Goal: Information Seeking & Learning: Learn about a topic

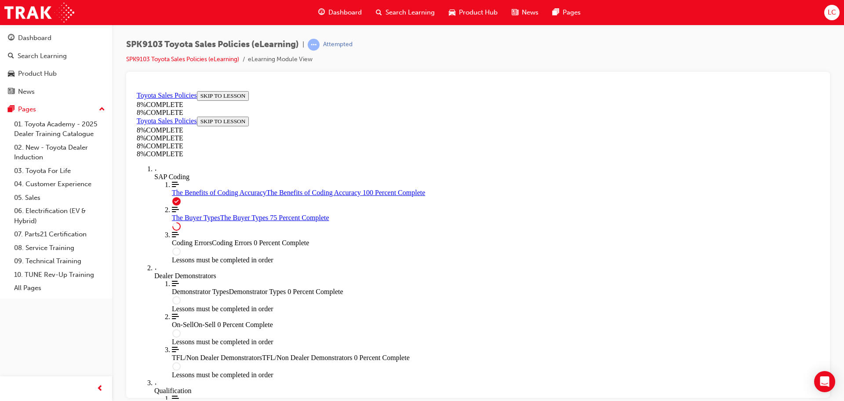
scroll to position [2848, 0]
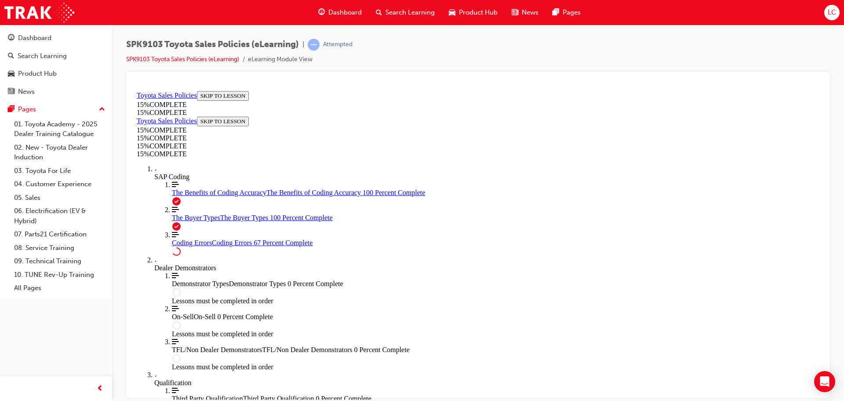
scroll to position [382, 0]
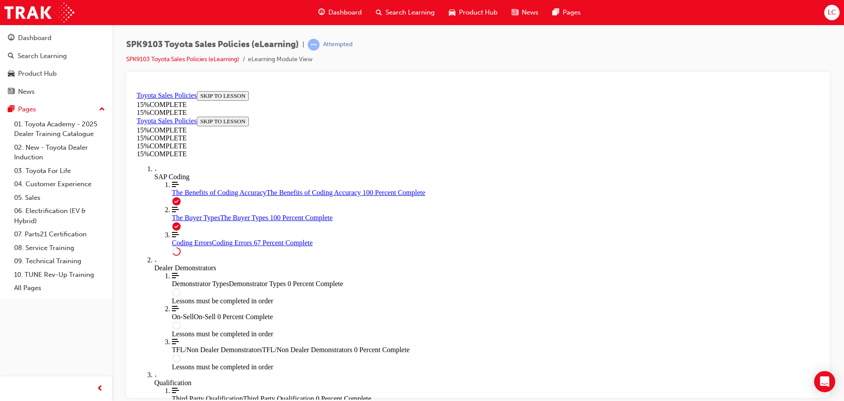
scroll to position [426, 0]
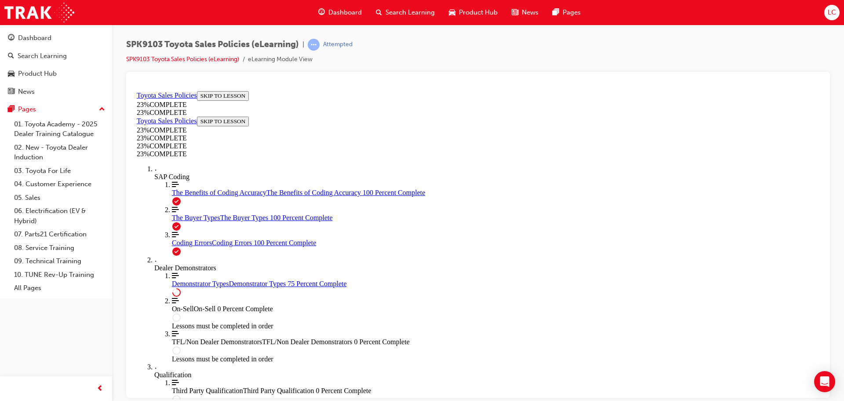
scroll to position [411, 0]
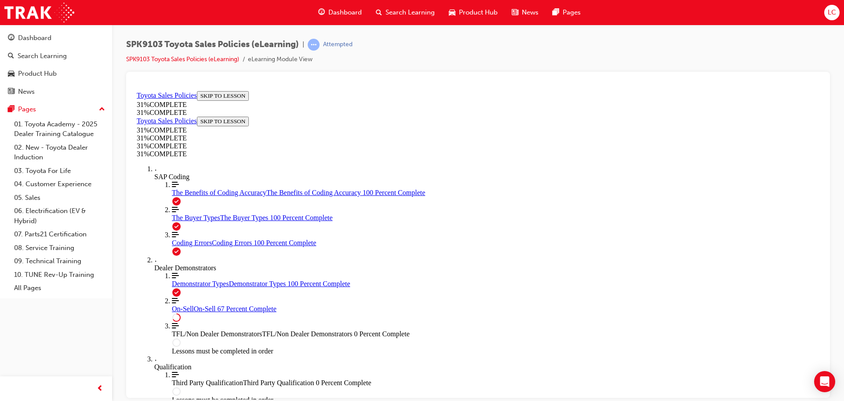
scroll to position [470, 0]
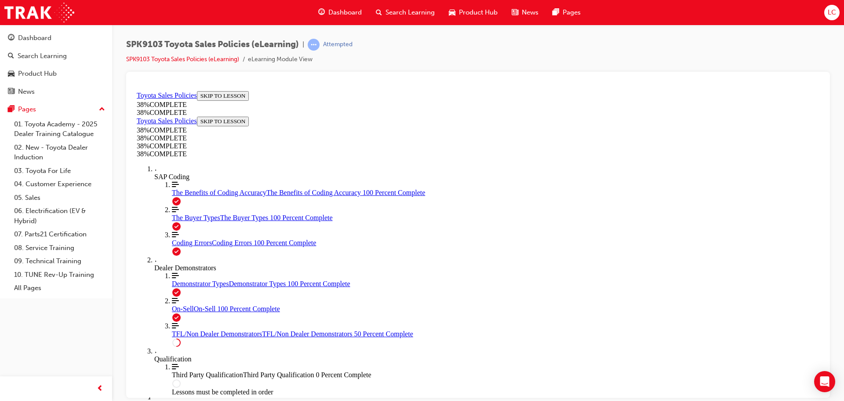
scroll to position [294, 0]
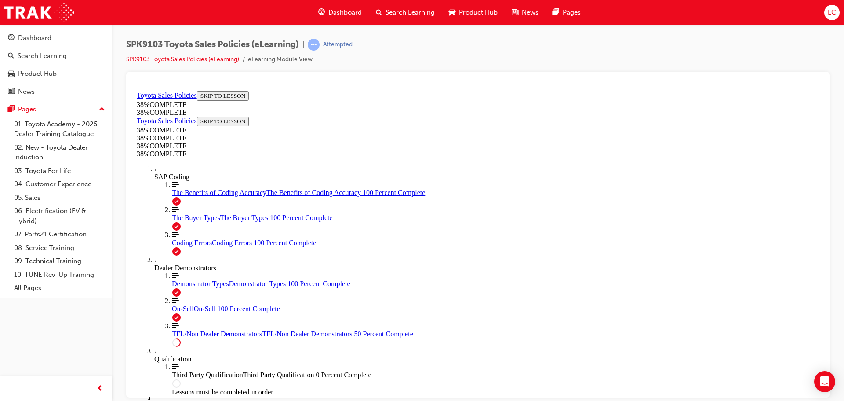
scroll to position [338, 0]
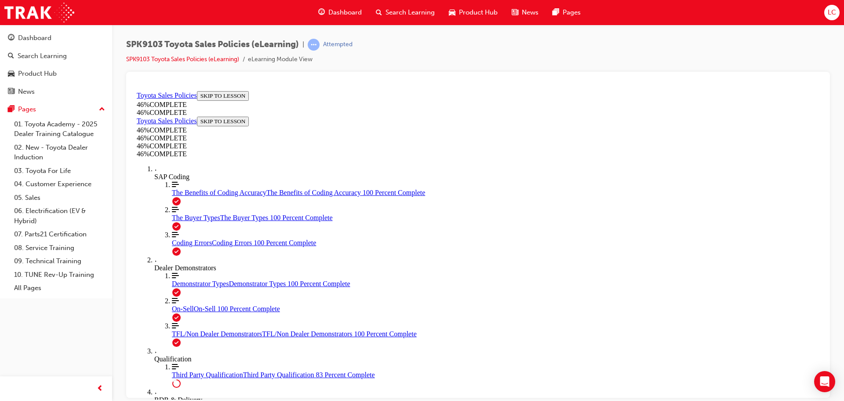
scroll to position [602, 0]
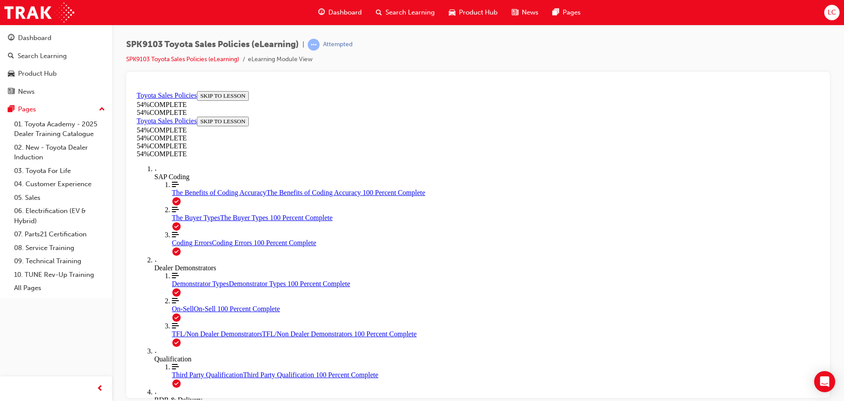
scroll to position [250, 0]
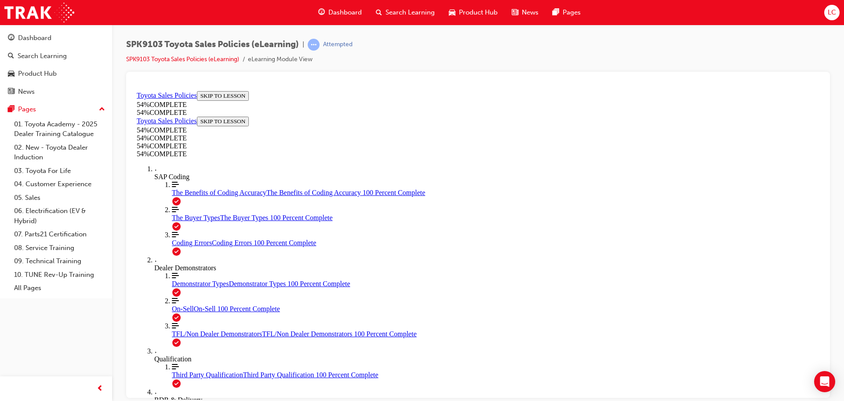
scroll to position [436, 0]
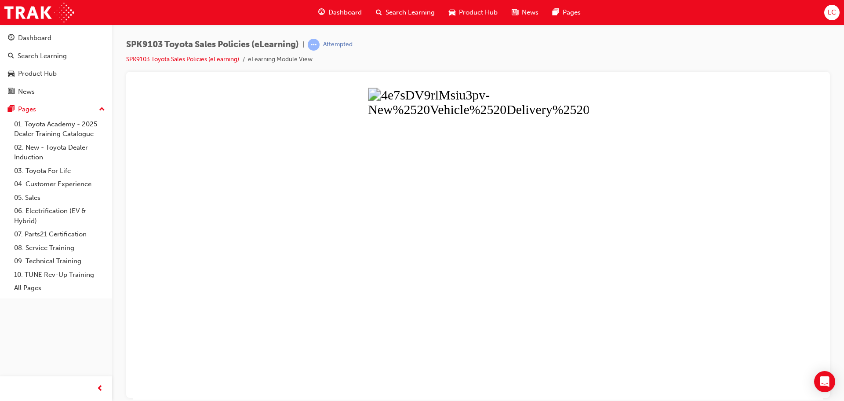
click at [607, 149] on button "Unzoom image" at bounding box center [478, 243] width 690 height 312
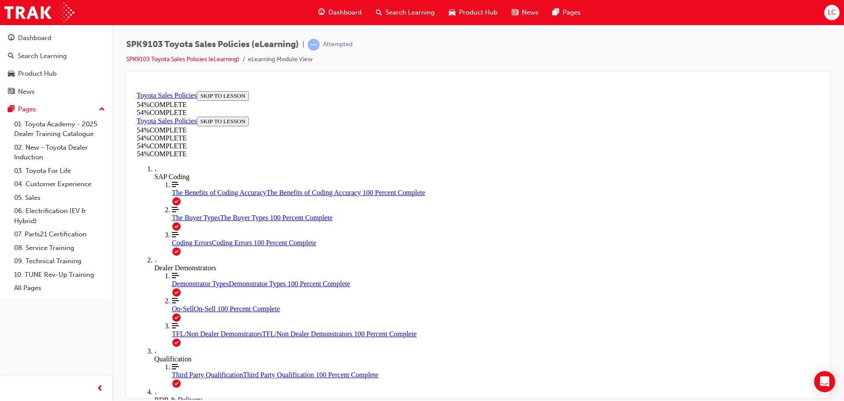
scroll to position [260, 0]
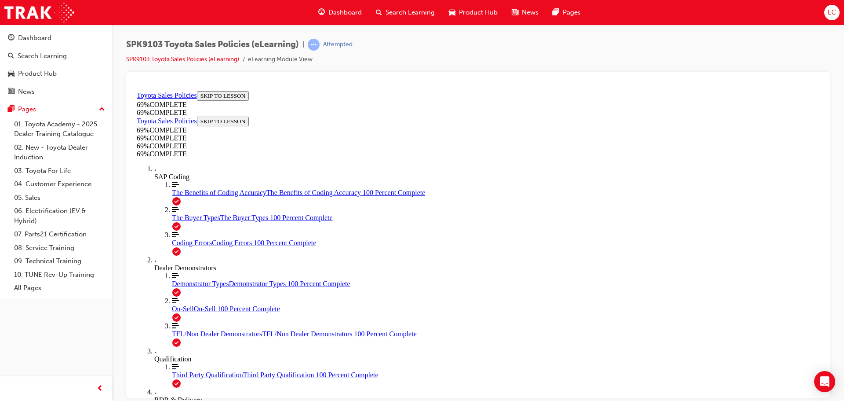
click at [462, 80] on div at bounding box center [478, 83] width 690 height 9
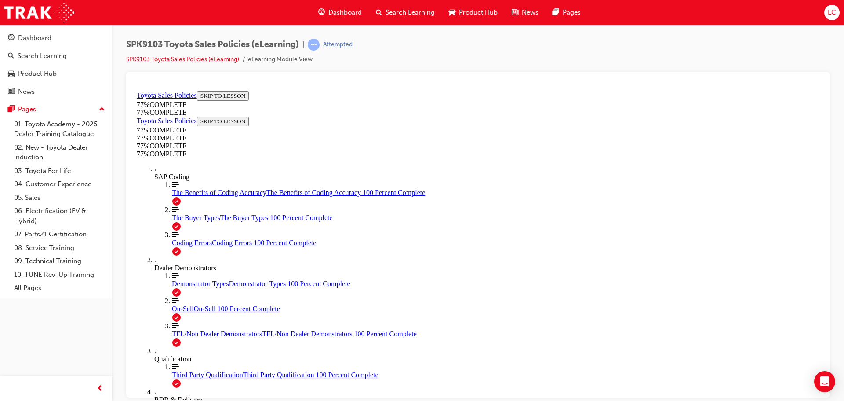
scroll to position [382, 0]
drag, startPoint x: 373, startPoint y: 354, endPoint x: 373, endPoint y: 343, distance: 11.0
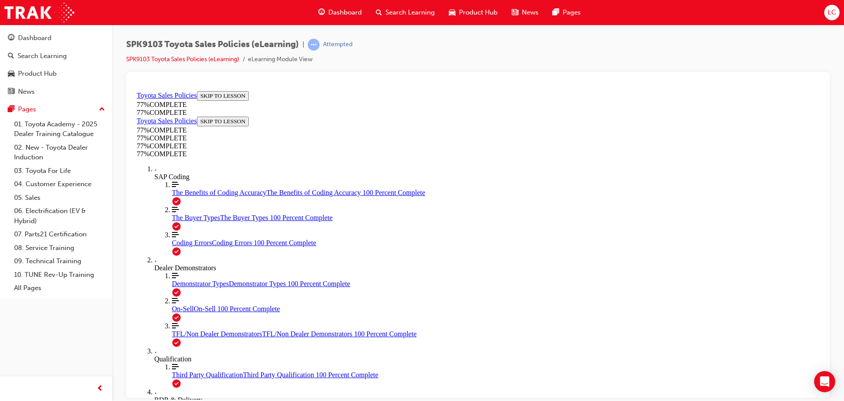
scroll to position [533, 0]
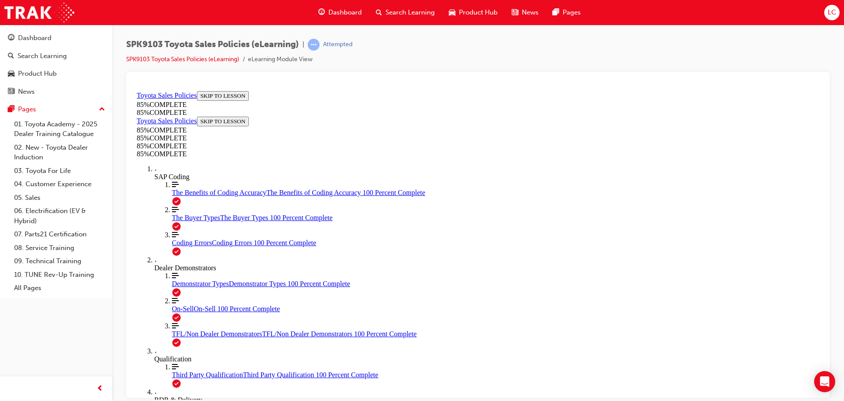
drag, startPoint x: 527, startPoint y: 191, endPoint x: 659, endPoint y: 307, distance: 175.1
drag, startPoint x: 588, startPoint y: 170, endPoint x: 476, endPoint y: 291, distance: 164.6
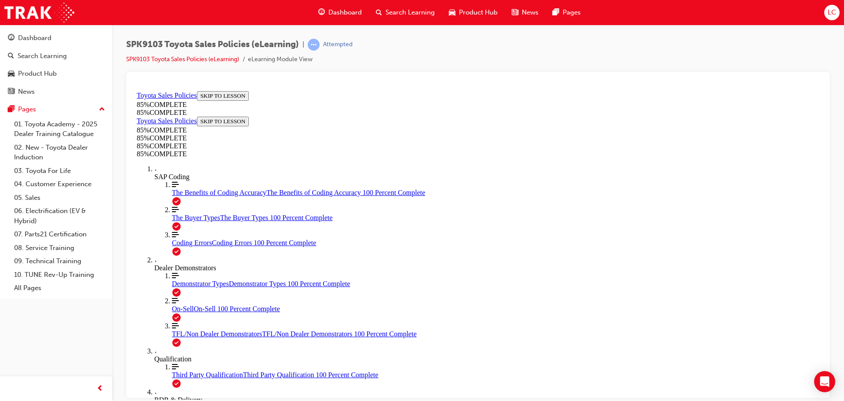
drag, startPoint x: 540, startPoint y: 179, endPoint x: 442, endPoint y: 313, distance: 165.7
drag, startPoint x: 523, startPoint y: 175, endPoint x: 434, endPoint y: 302, distance: 154.7
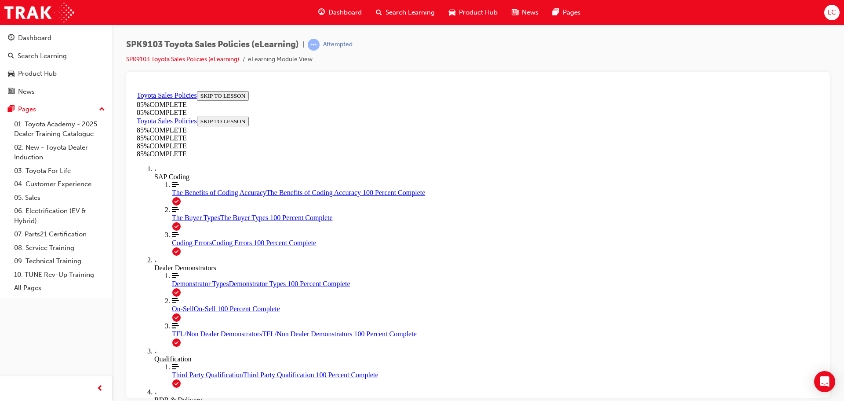
drag, startPoint x: 528, startPoint y: 182, endPoint x: 442, endPoint y: 283, distance: 132.3
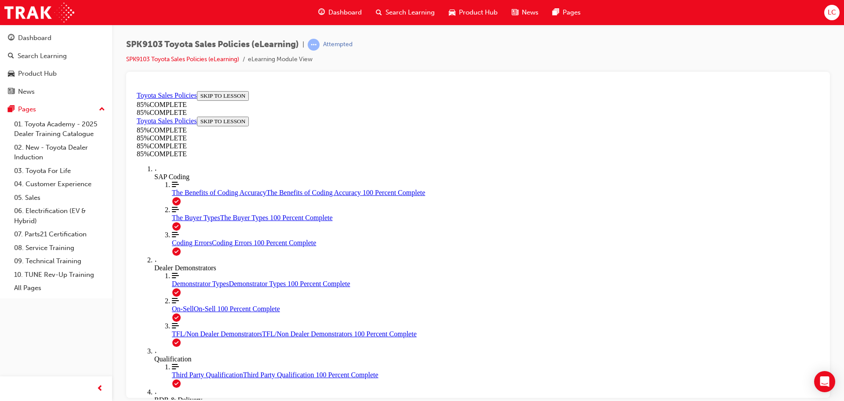
scroll to position [1433, 0]
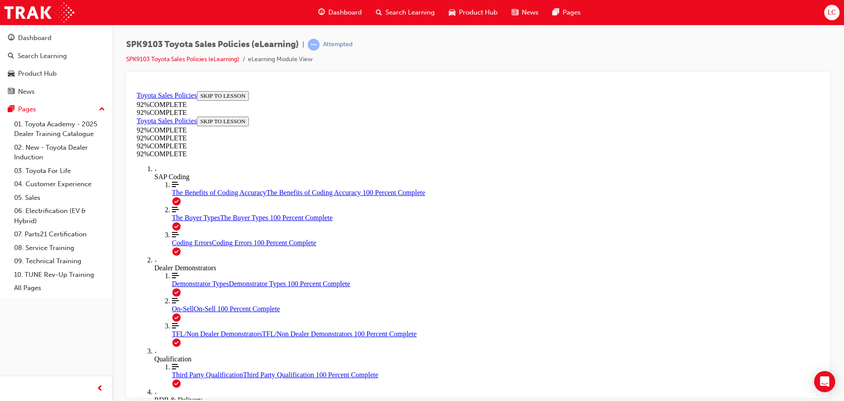
drag, startPoint x: 527, startPoint y: 333, endPoint x: 533, endPoint y: 340, distance: 9.7
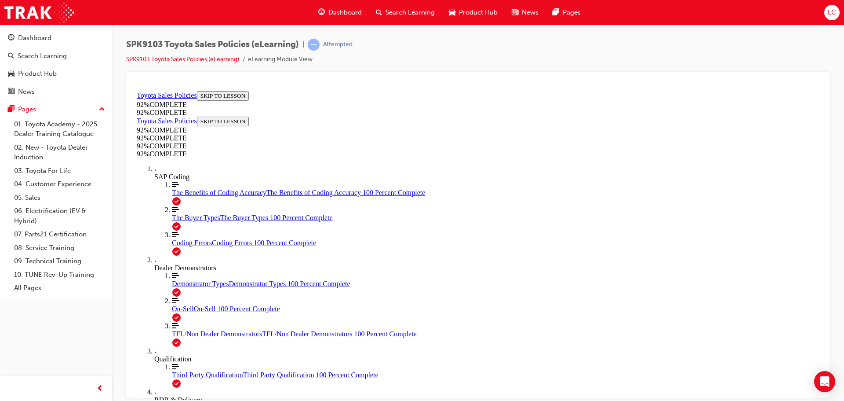
scroll to position [197, 0]
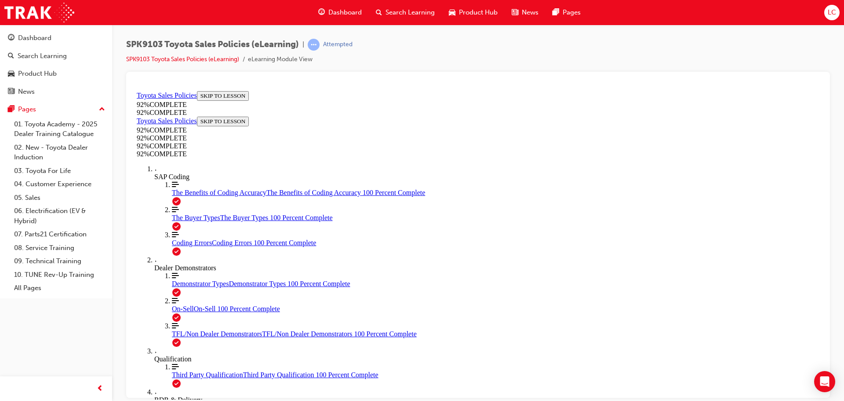
scroll to position [65, 0]
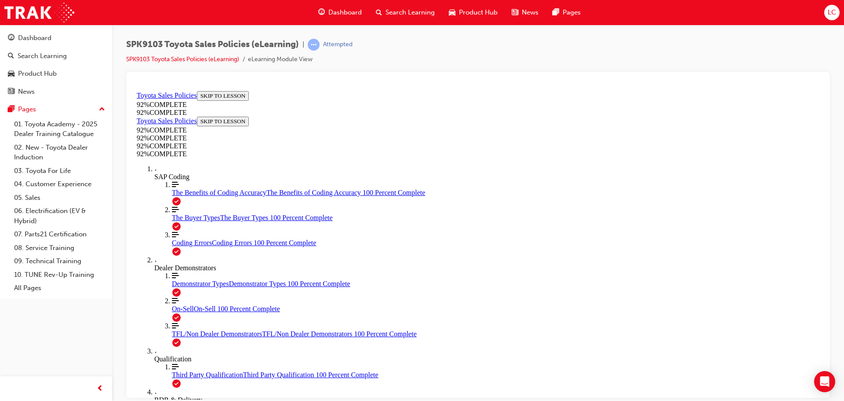
scroll to position [32, 0]
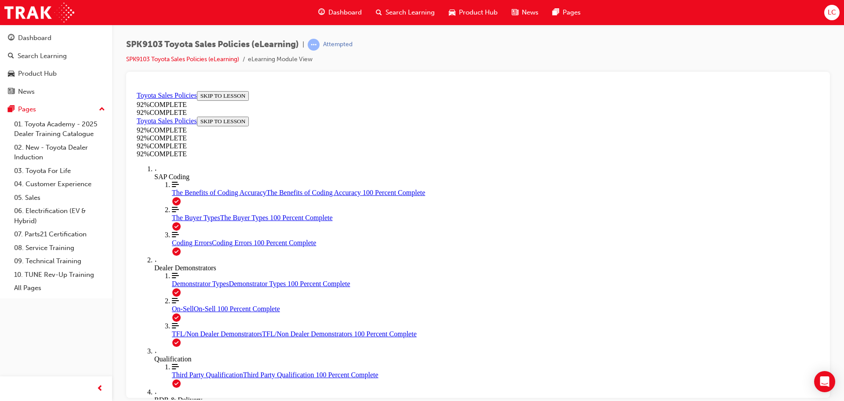
scroll to position [118, 0]
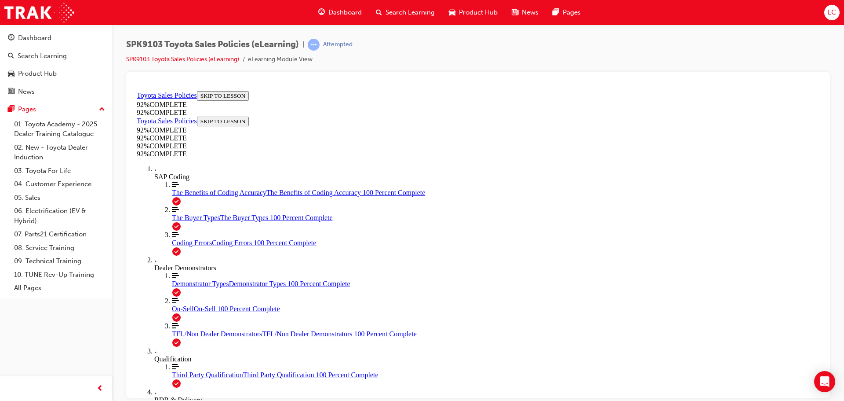
drag, startPoint x: 453, startPoint y: 221, endPoint x: 454, endPoint y: 240, distance: 18.9
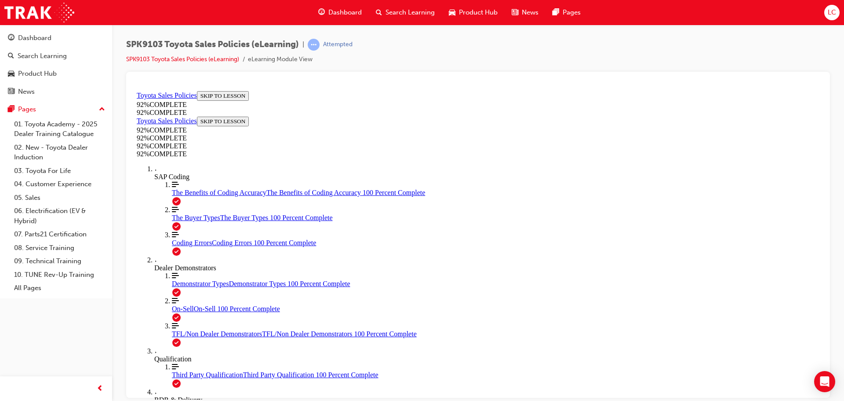
scroll to position [32, 0]
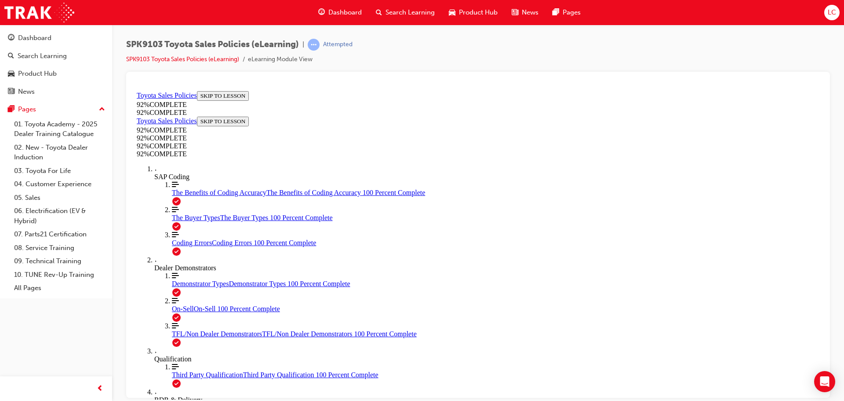
scroll to position [76, 0]
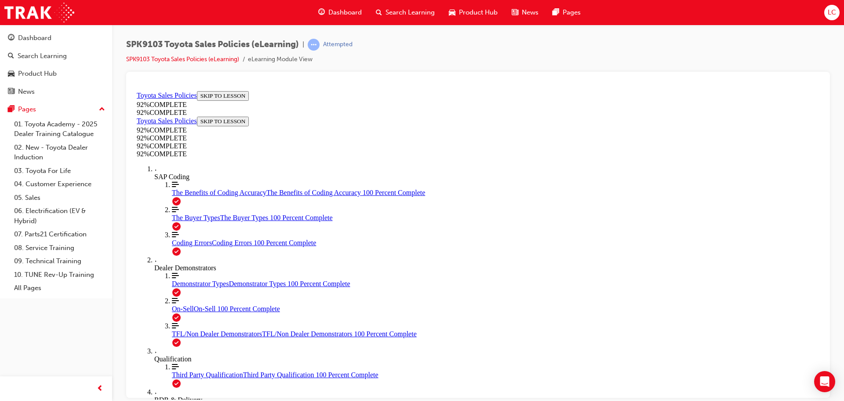
drag, startPoint x: 463, startPoint y: 294, endPoint x: 470, endPoint y: 310, distance: 17.7
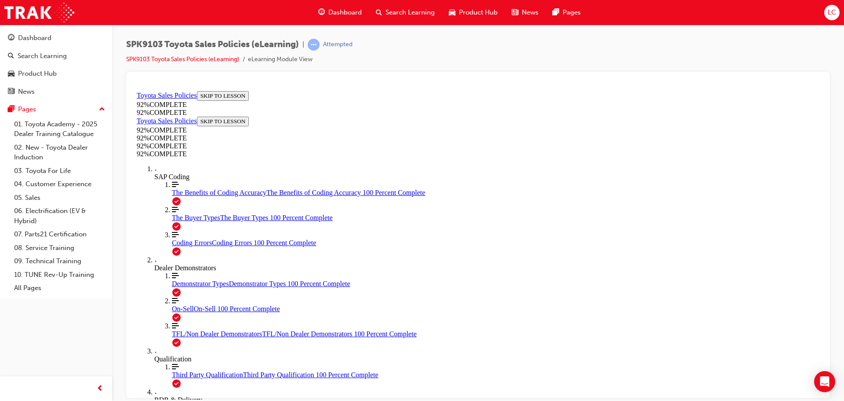
drag, startPoint x: 468, startPoint y: 256, endPoint x: 472, endPoint y: 262, distance: 7.6
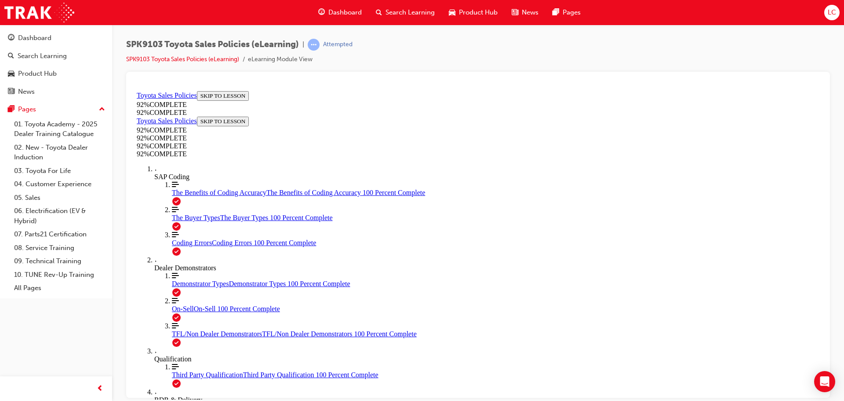
drag, startPoint x: 500, startPoint y: 333, endPoint x: 504, endPoint y: 336, distance: 4.8
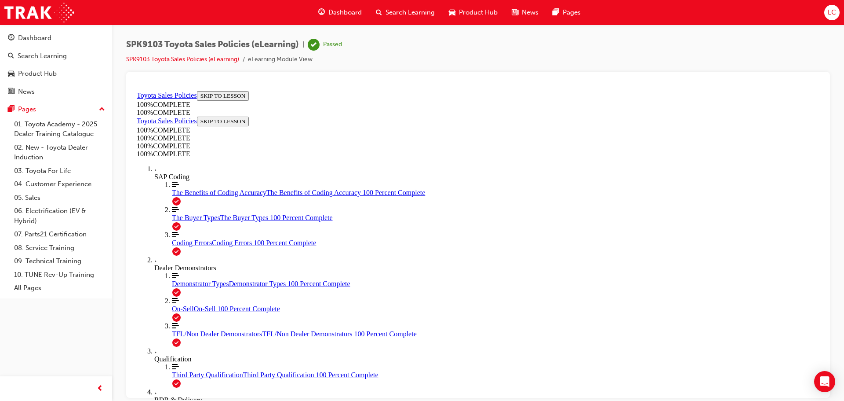
scroll to position [430, 0]
click at [51, 57] on div "Search Learning" at bounding box center [42, 56] width 49 height 10
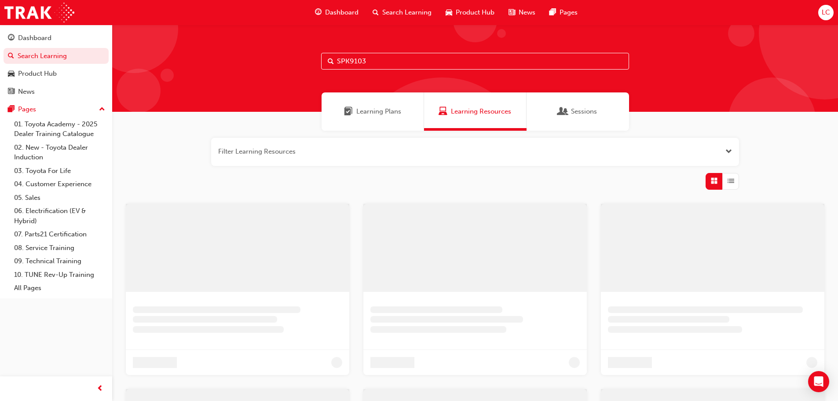
click at [455, 67] on input "SPK9103" at bounding box center [475, 61] width 308 height 17
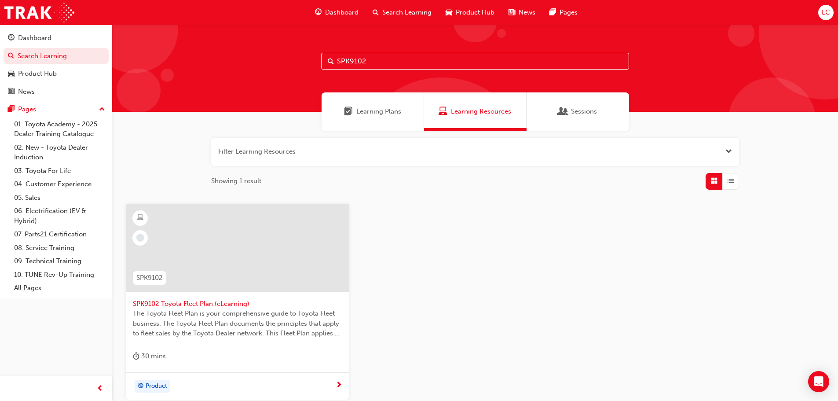
type input "SPK9102"
click at [193, 303] on span "SPK9102 Toyota Fleet Plan (eLearning)" at bounding box center [237, 304] width 209 height 10
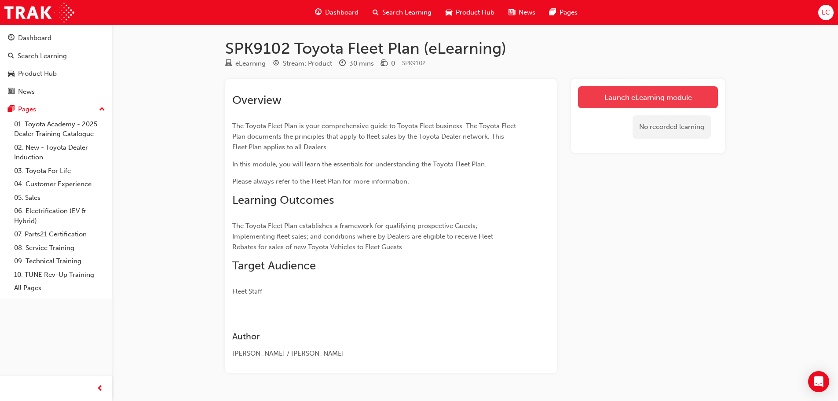
click at [636, 97] on link "Launch eLearning module" at bounding box center [648, 97] width 140 height 22
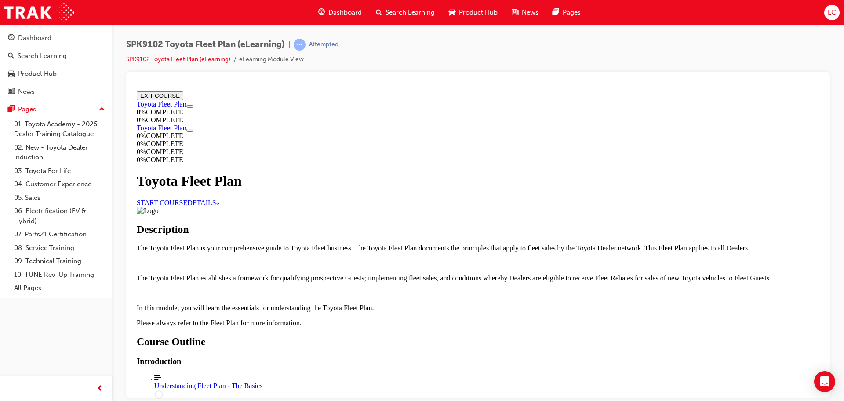
click at [187, 199] on link "START COURSE" at bounding box center [162, 201] width 51 height 7
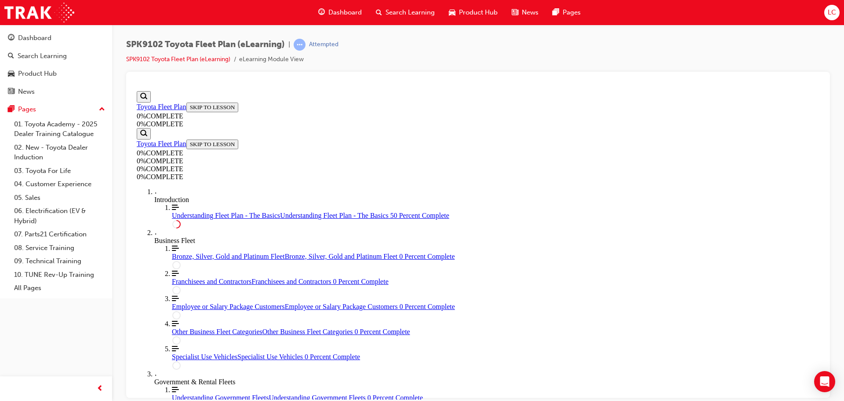
scroll to position [1451, 0]
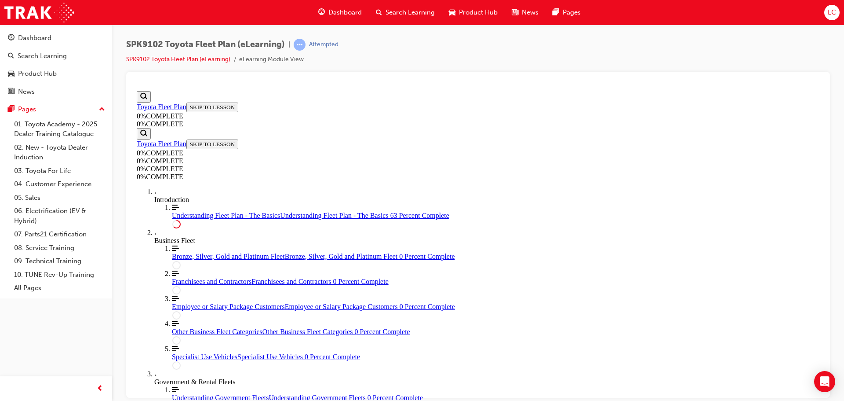
drag, startPoint x: 763, startPoint y: 198, endPoint x: 769, endPoint y: 195, distance: 6.7
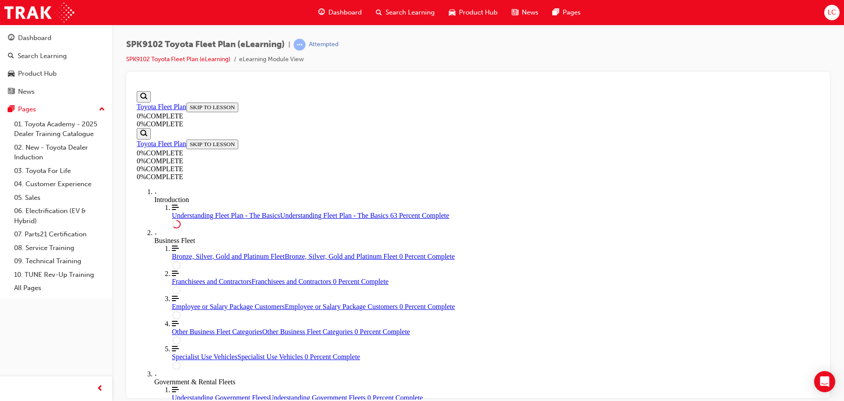
scroll to position [1496, 0]
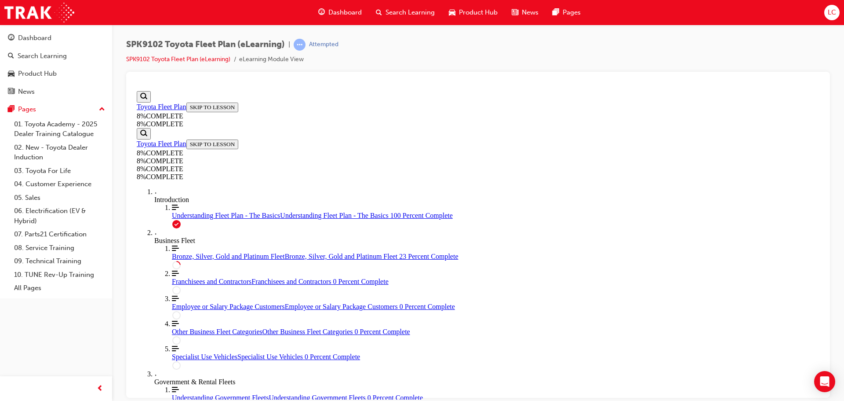
drag, startPoint x: 557, startPoint y: 337, endPoint x: 586, endPoint y: 340, distance: 29.1
drag, startPoint x: 490, startPoint y: 335, endPoint x: 615, endPoint y: 176, distance: 202.1
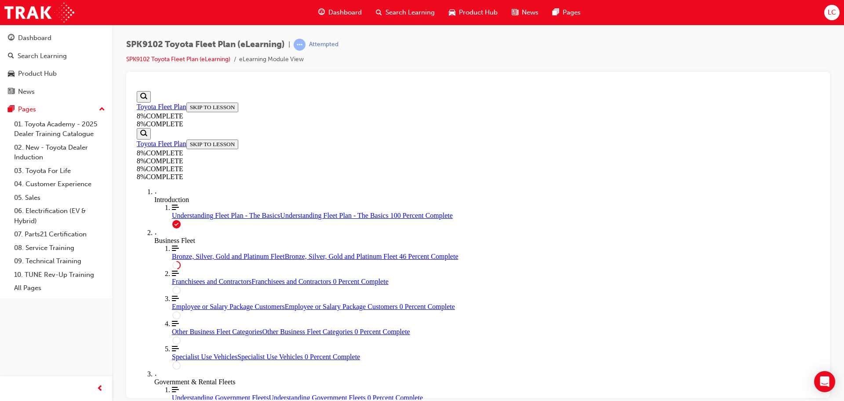
drag, startPoint x: 461, startPoint y: 183, endPoint x: 567, endPoint y: 333, distance: 183.6
drag, startPoint x: 483, startPoint y: 217, endPoint x: 574, endPoint y: 161, distance: 106.4
drag, startPoint x: 506, startPoint y: 281, endPoint x: 582, endPoint y: 227, distance: 93.2
drag, startPoint x: 476, startPoint y: 283, endPoint x: 602, endPoint y: 284, distance: 125.3
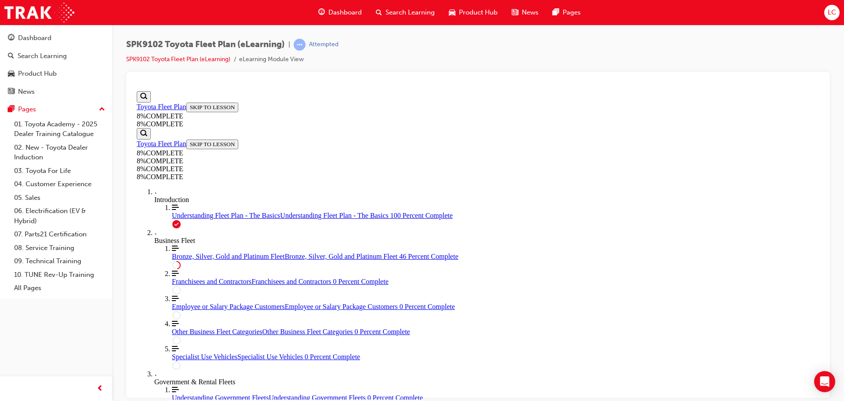
drag, startPoint x: 481, startPoint y: 188, endPoint x: 596, endPoint y: 235, distance: 124.1
drag, startPoint x: 480, startPoint y: 209, endPoint x: 576, endPoint y: 200, distance: 95.8
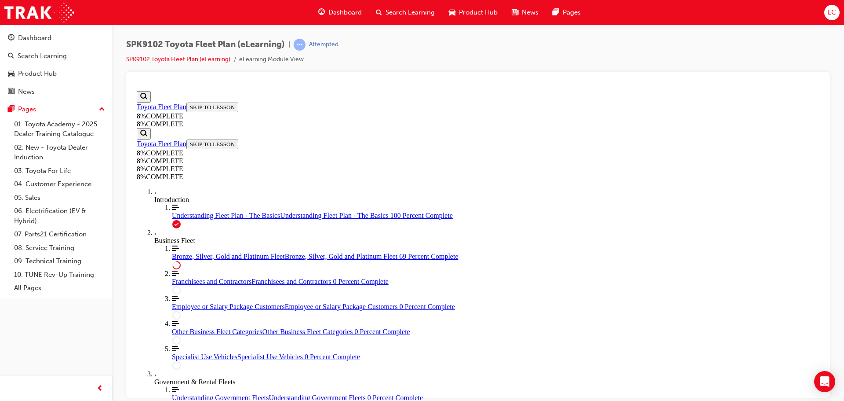
drag, startPoint x: 487, startPoint y: 286, endPoint x: 588, endPoint y: 328, distance: 109.0
drag, startPoint x: 482, startPoint y: 244, endPoint x: 541, endPoint y: 243, distance: 58.9
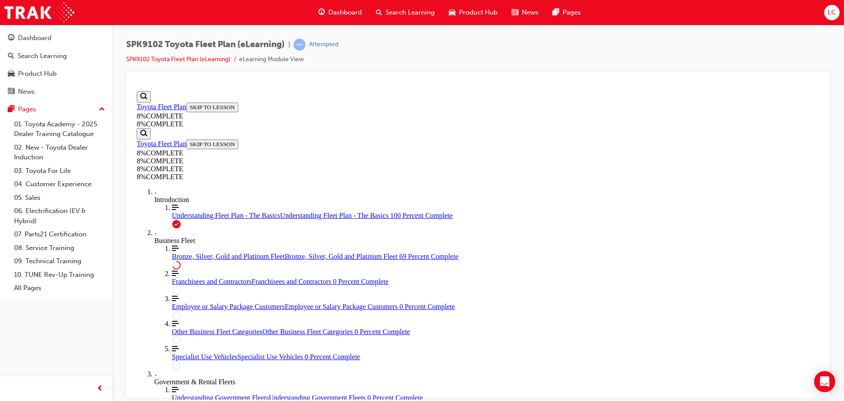
drag, startPoint x: 487, startPoint y: 335, endPoint x: 584, endPoint y: 244, distance: 133.2
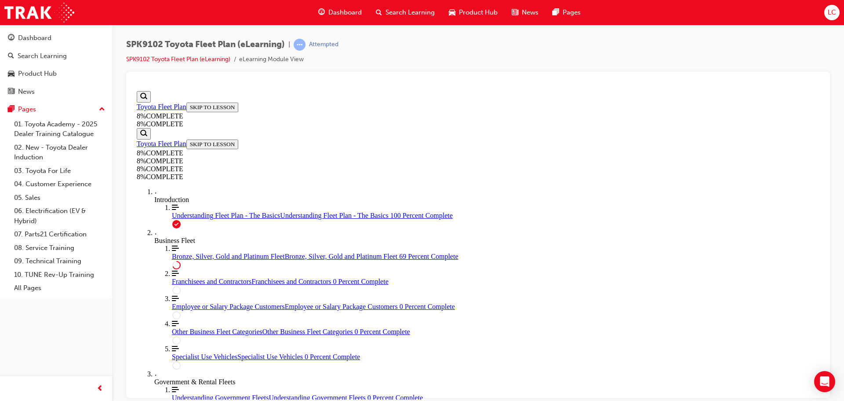
drag, startPoint x: 470, startPoint y: 336, endPoint x: 524, endPoint y: 192, distance: 153.5
drag, startPoint x: 467, startPoint y: 328, endPoint x: 549, endPoint y: 282, distance: 93.9
drag, startPoint x: 504, startPoint y: 347, endPoint x: 558, endPoint y: 328, distance: 56.5
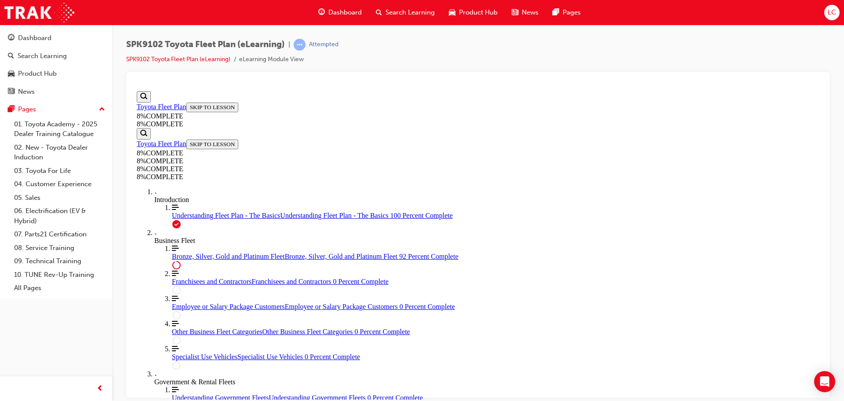
scroll to position [3239, 0]
drag, startPoint x: 508, startPoint y: 211, endPoint x: 598, endPoint y: 255, distance: 99.3
drag, startPoint x: 500, startPoint y: 296, endPoint x: 605, endPoint y: 301, distance: 105.3
drag, startPoint x: 502, startPoint y: 223, endPoint x: 542, endPoint y: 218, distance: 40.3
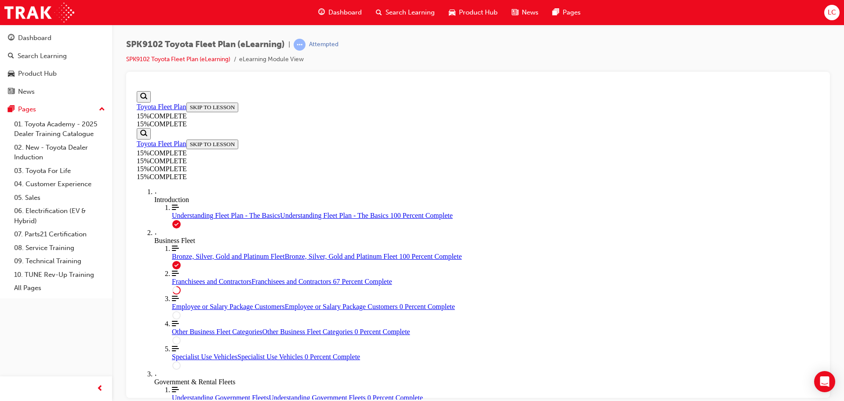
scroll to position [332, 0]
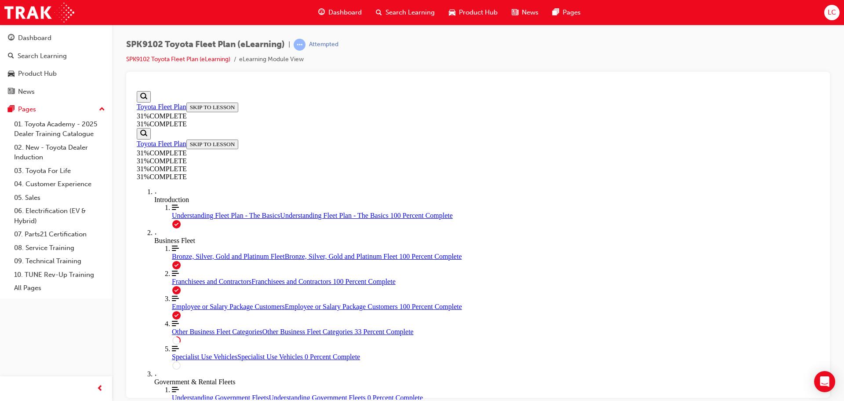
drag, startPoint x: 424, startPoint y: 151, endPoint x: 343, endPoint y: 137, distance: 82.1
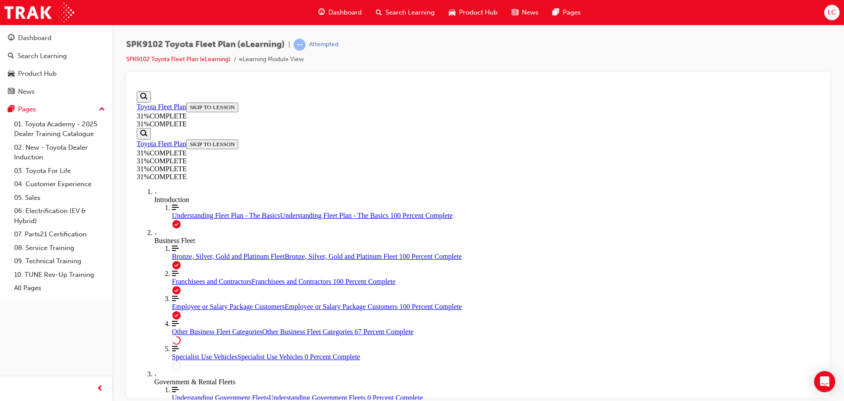
scroll to position [558, 0]
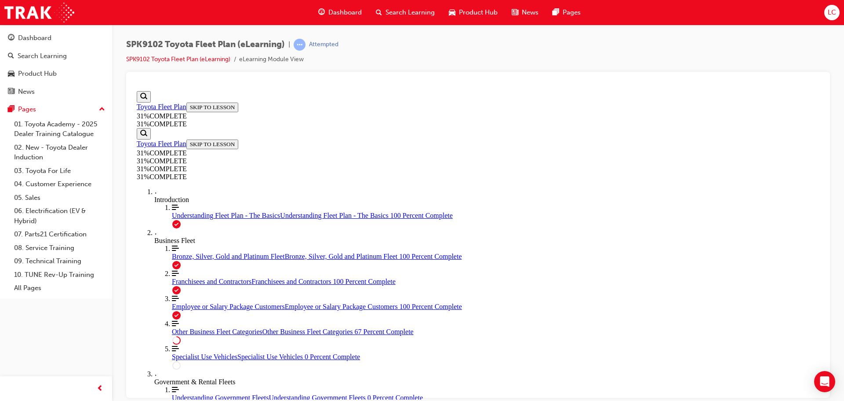
scroll to position [866, 0]
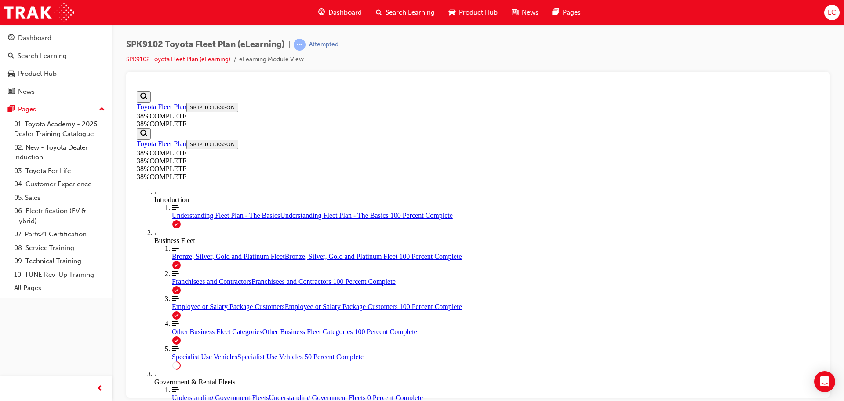
scroll to position [602, 0]
click at [184, 219] on div "Understanding Fleet Plan - The Basics Understanding Fleet Plan - The Basics 100…" at bounding box center [496, 215] width 648 height 8
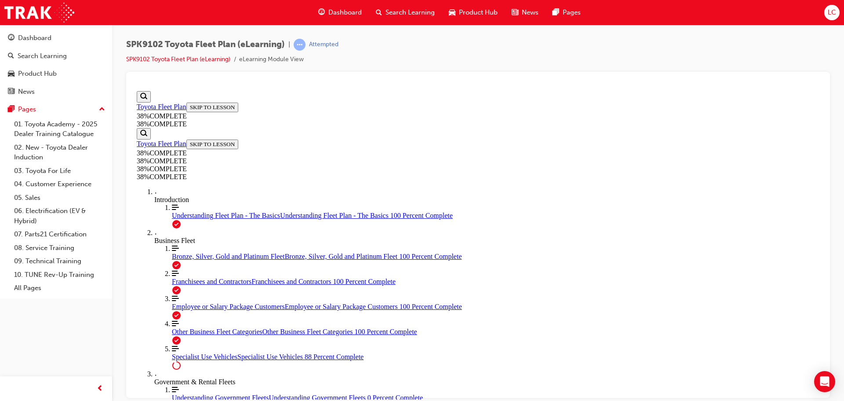
drag, startPoint x: 660, startPoint y: 196, endPoint x: 640, endPoint y: 195, distance: 19.8
click at [184, 352] on span "Specialist Use Vehicles" at bounding box center [205, 355] width 66 height 7
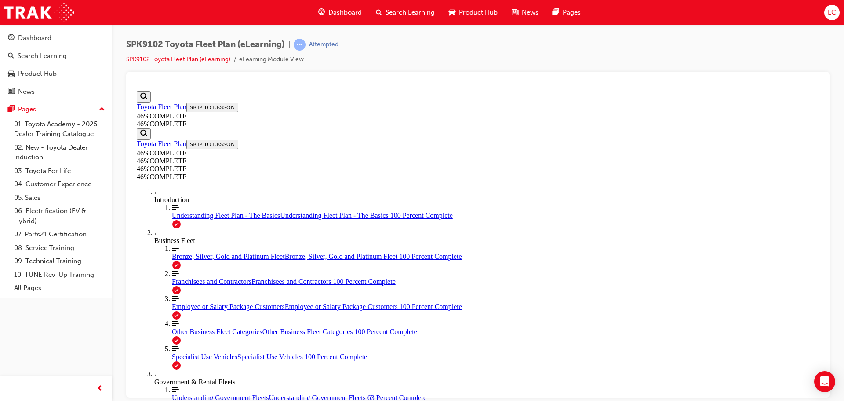
scroll to position [1833, 0]
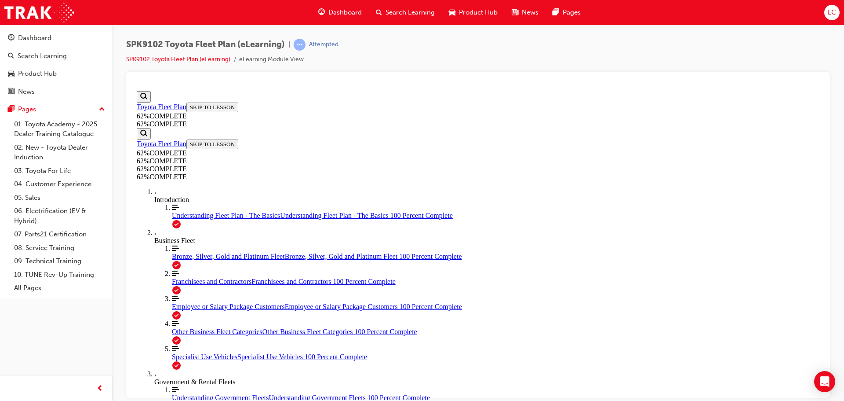
scroll to position [558, 0]
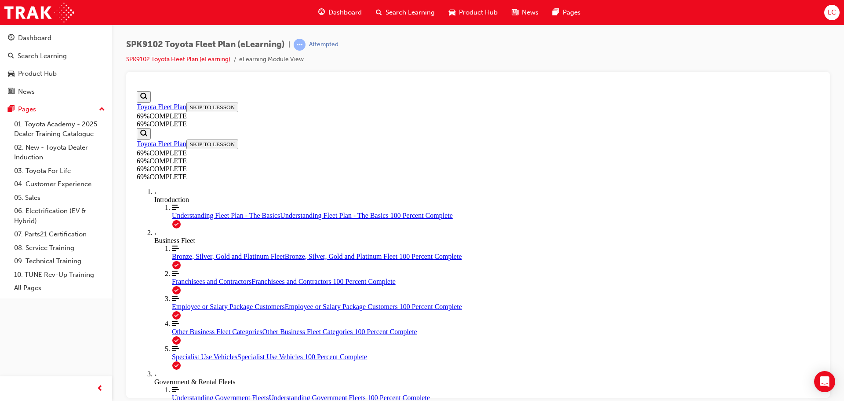
scroll to position [1680, 0]
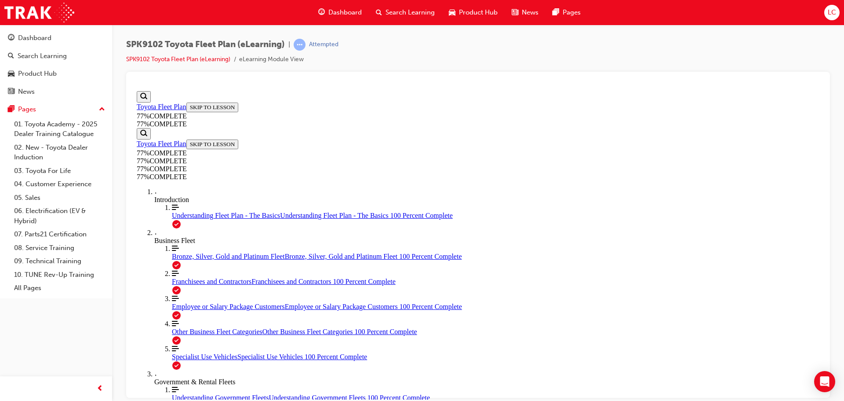
click button "START More Caret pointing down"
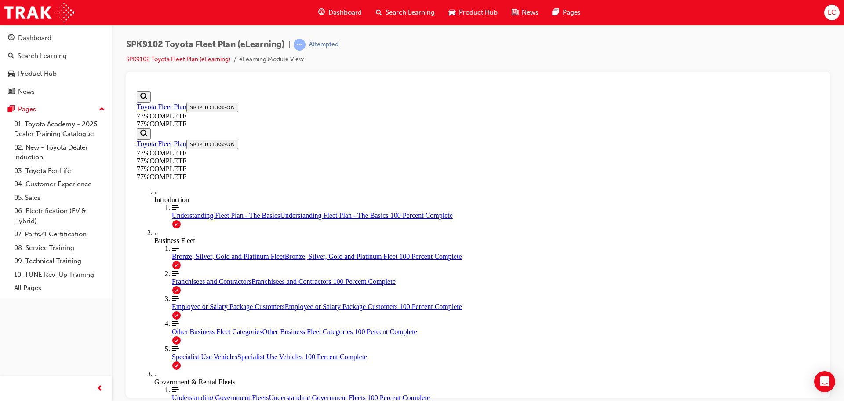
scroll to position [954, 0]
drag, startPoint x: 149, startPoint y: 43, endPoint x: 248, endPoint y: 35, distance: 99.7
click at [248, 35] on div "SPK9102 Toyota Fleet Plan (eLearning) | Attempted SPK9102 Toyota Fleet Plan (eL…" at bounding box center [478, 202] width 732 height 354
click at [221, 44] on span "SPK9102 Toyota Fleet Plan (eLearning)" at bounding box center [205, 45] width 159 height 10
